Goal: Information Seeking & Learning: Learn about a topic

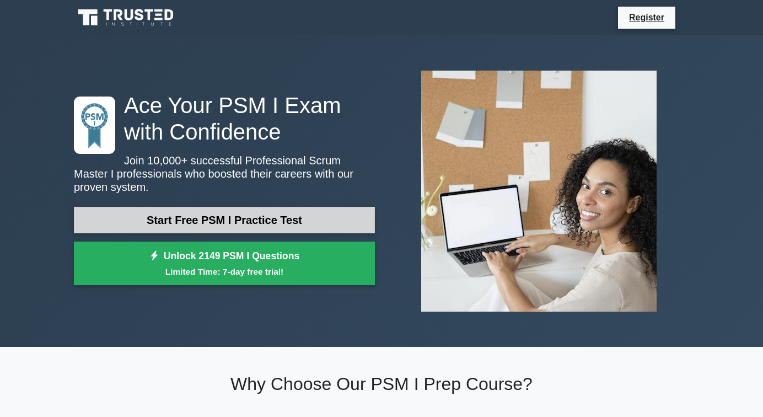
click at [280, 217] on link "Start Free PSM I Practice Test" at bounding box center [224, 220] width 301 height 26
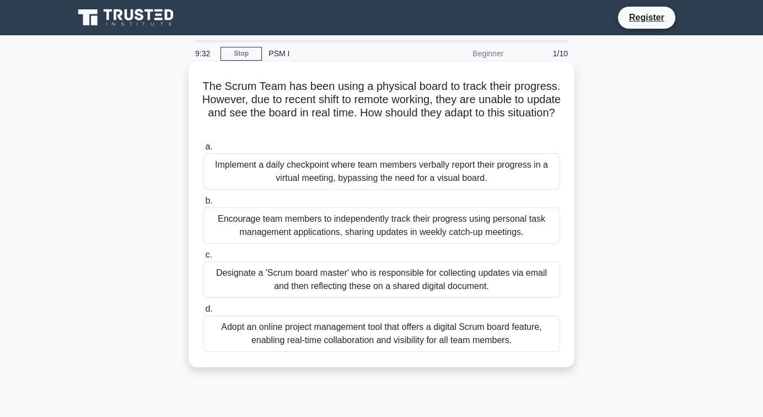
click at [309, 176] on div "Implement a daily checkpoint where team members verbally report their progress …" at bounding box center [381, 171] width 357 height 36
click at [203, 150] on input "a. Implement a daily checkpoint where team members verbally report their progre…" at bounding box center [203, 146] width 0 height 7
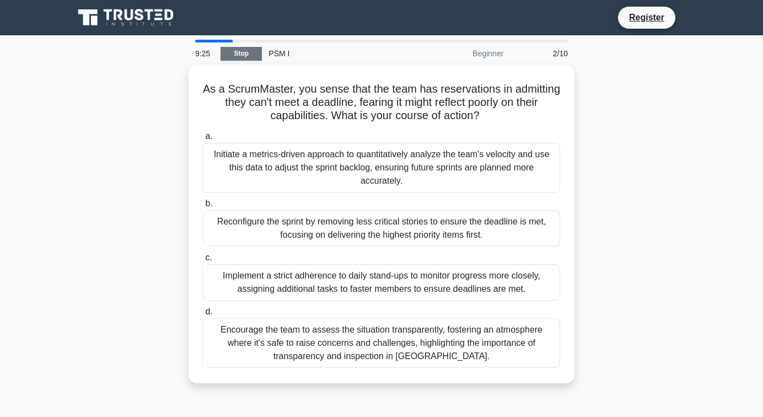
click at [247, 55] on link "Stop" at bounding box center [240, 54] width 41 height 14
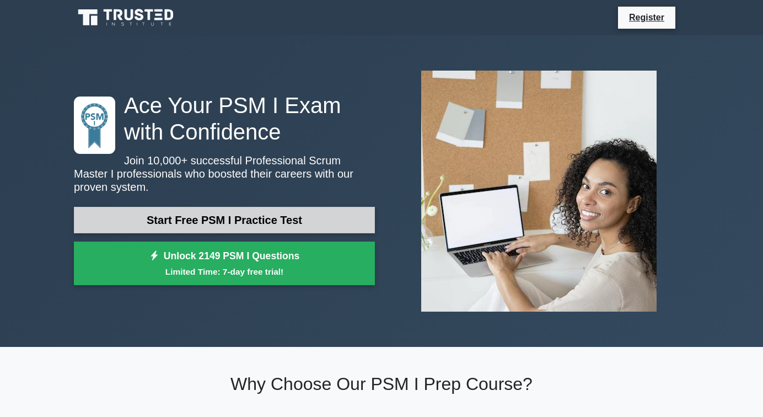
click at [311, 220] on link "Start Free PSM I Practice Test" at bounding box center [224, 220] width 301 height 26
